Goal: Task Accomplishment & Management: Manage account settings

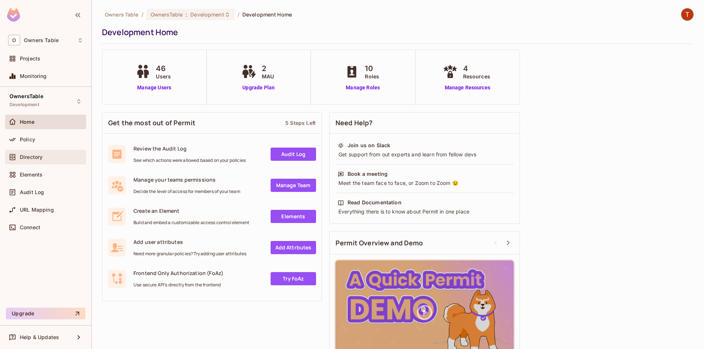
click at [41, 161] on div "Directory" at bounding box center [45, 157] width 75 height 9
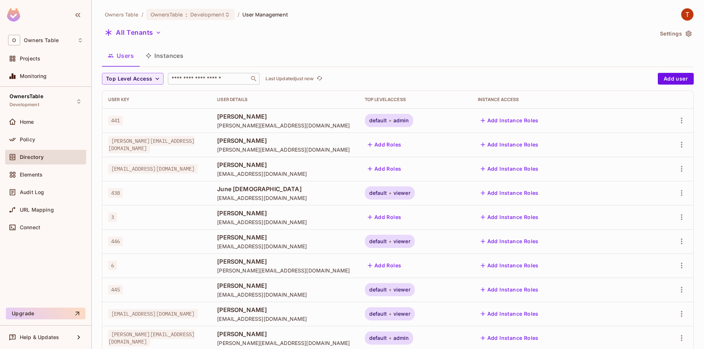
click at [210, 77] on input "text" at bounding box center [208, 78] width 77 height 7
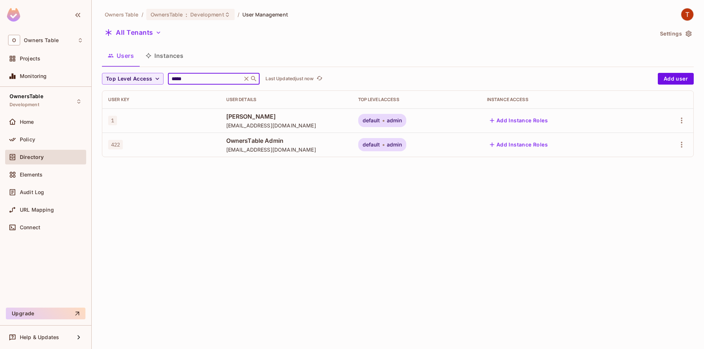
type input "*****"
click at [320, 123] on span "[EMAIL_ADDRESS][DOMAIN_NAME]" at bounding box center [286, 125] width 120 height 7
click at [402, 122] on span "admin" at bounding box center [394, 121] width 15 height 6
click at [427, 122] on div "default admin" at bounding box center [416, 120] width 117 height 13
click at [426, 122] on body "O Owners Table Projects Monitoring OwnersTable Development Home Policy Director…" at bounding box center [352, 174] width 704 height 349
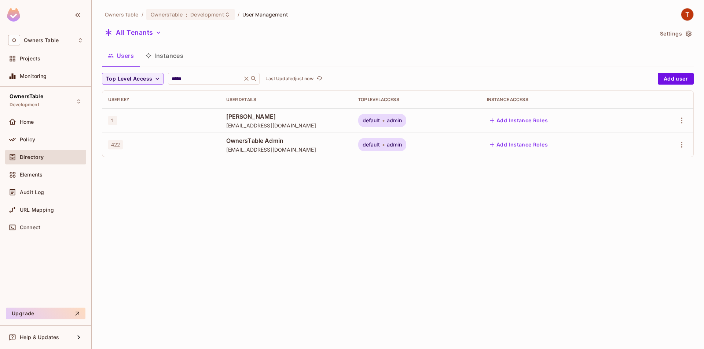
click at [407, 121] on div "default admin" at bounding box center [382, 120] width 48 height 13
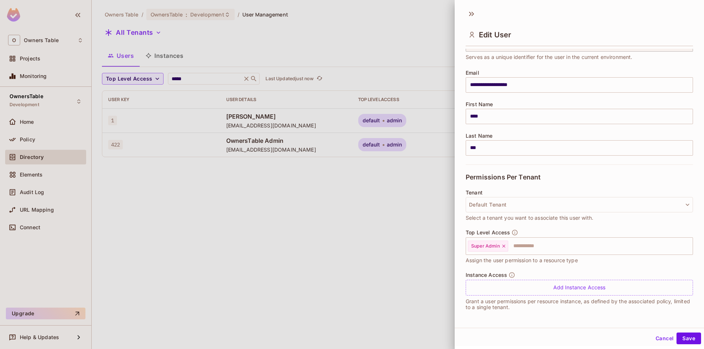
scroll to position [41, 0]
click at [505, 245] on icon at bounding box center [503, 246] width 3 height 3
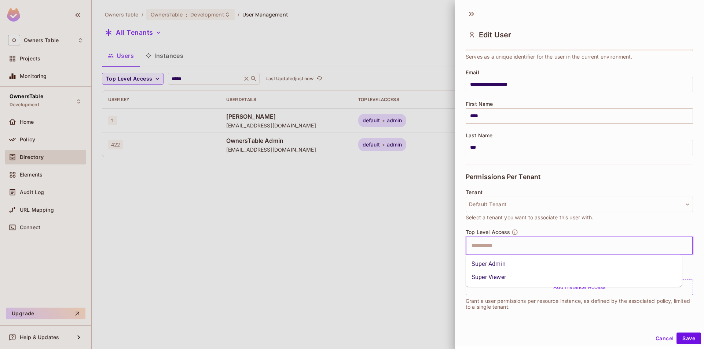
click at [504, 247] on input "text" at bounding box center [573, 246] width 212 height 15
click at [502, 271] on li "Super Viewer" at bounding box center [574, 277] width 216 height 13
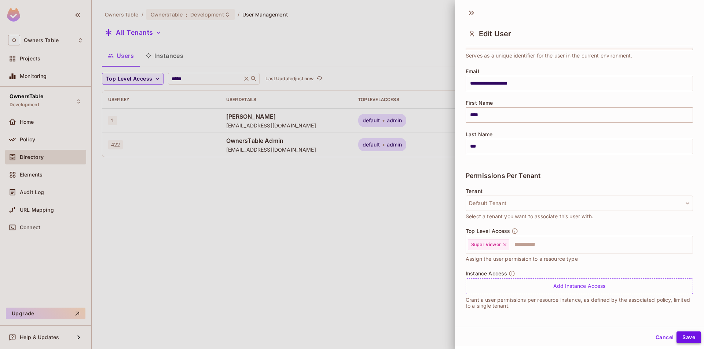
click at [676, 335] on button "Save" at bounding box center [688, 338] width 25 height 12
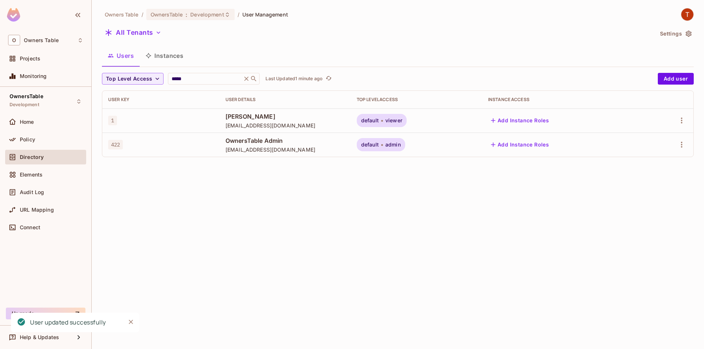
click at [401, 120] on span "viewer" at bounding box center [393, 121] width 17 height 6
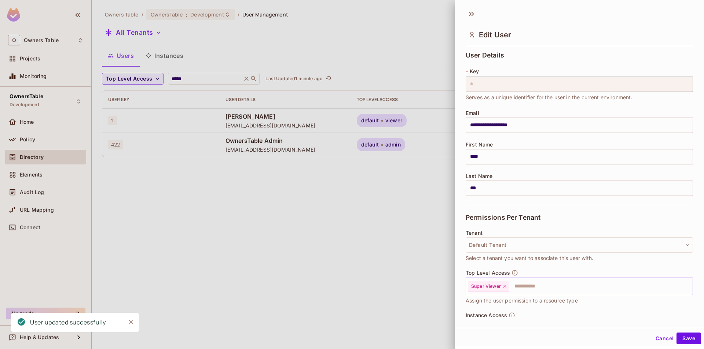
click at [505, 285] on icon at bounding box center [504, 286] width 5 height 5
click at [505, 289] on input "text" at bounding box center [573, 286] width 212 height 15
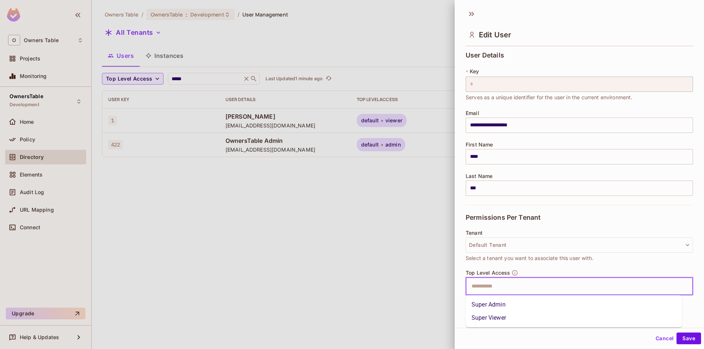
click at [503, 305] on li "Super Admin" at bounding box center [574, 304] width 216 height 13
click at [685, 340] on button "Save" at bounding box center [688, 339] width 25 height 12
